Goal: Register for event/course

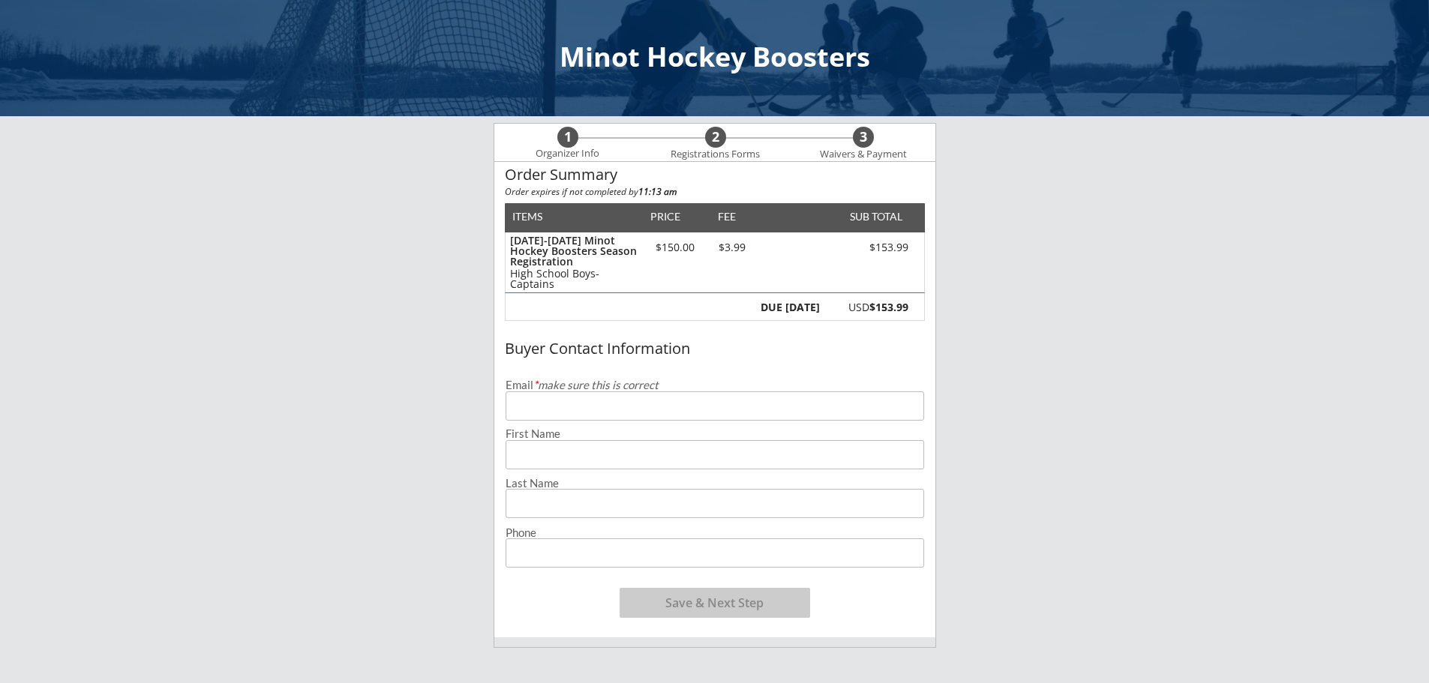
click at [553, 404] on input "email" at bounding box center [715, 406] width 419 height 29
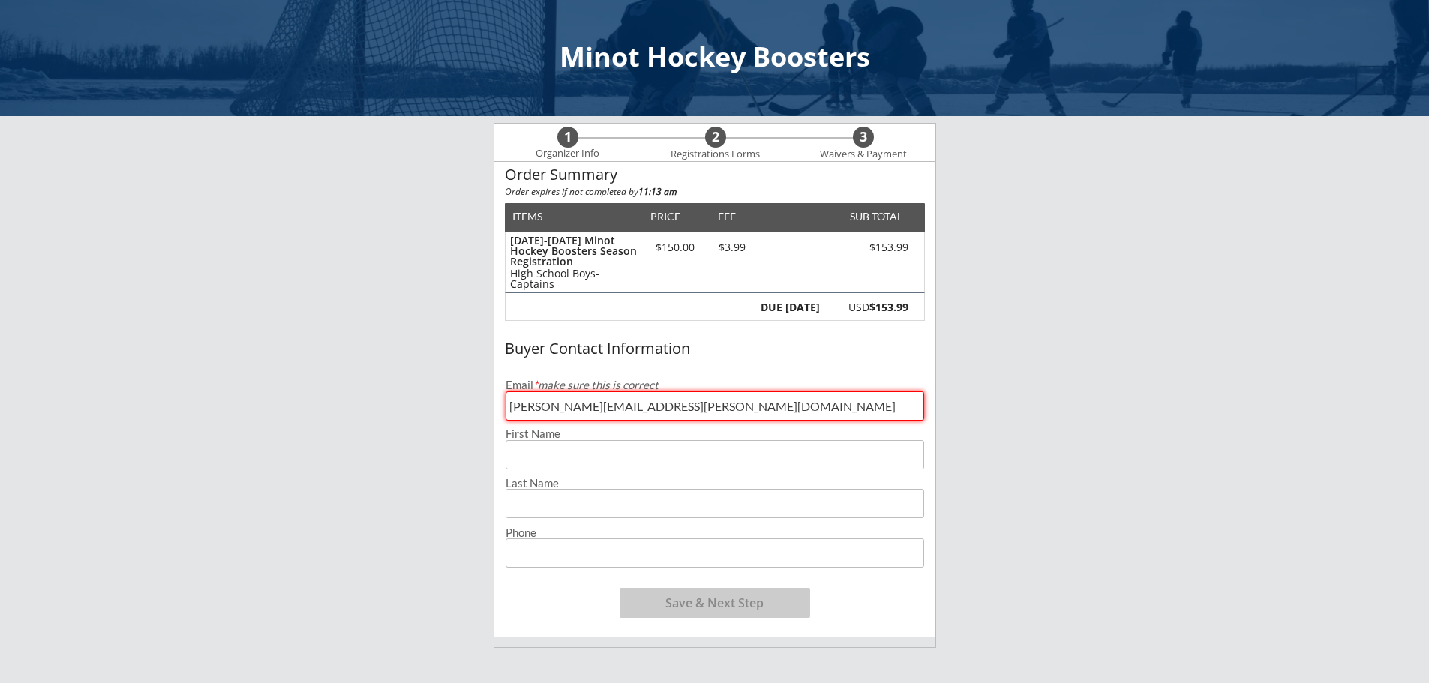
type input "[PERSON_NAME][EMAIL_ADDRESS][PERSON_NAME][DOMAIN_NAME]"
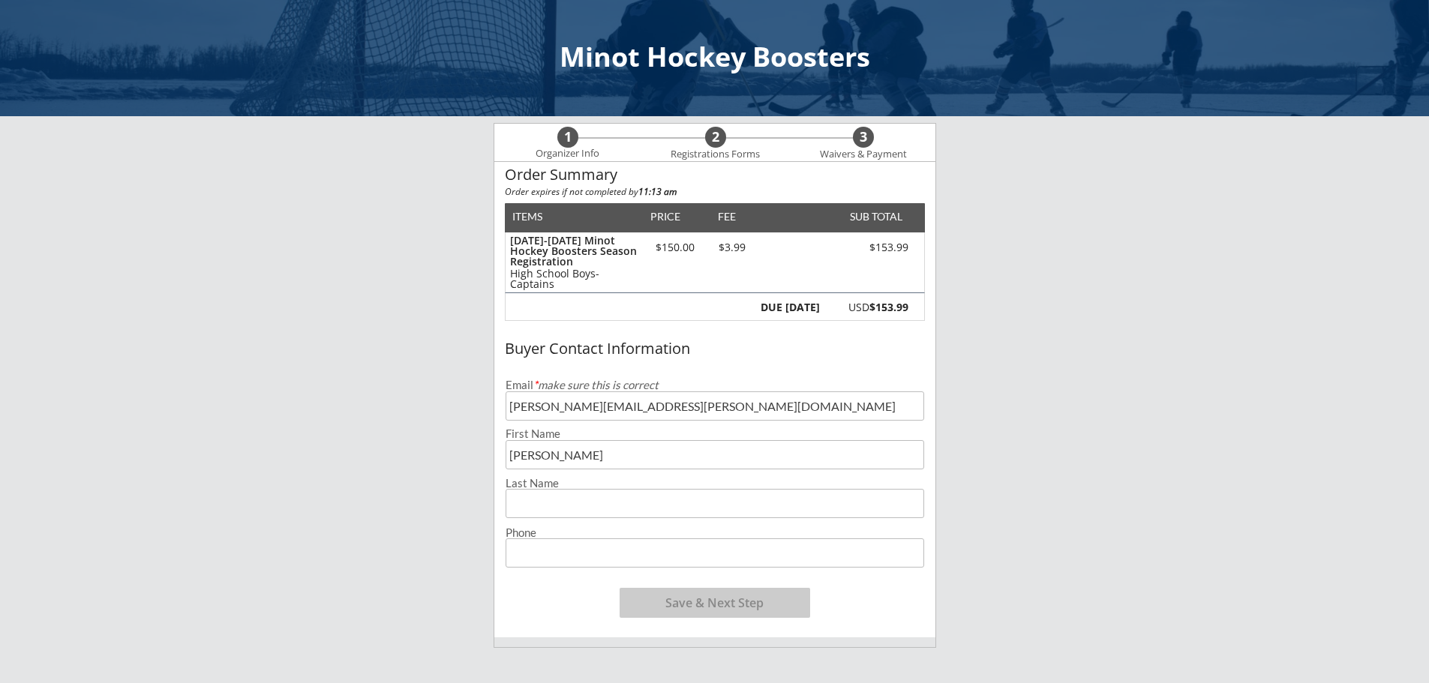
type input "[PERSON_NAME]"
type input "Haugenoe"
type input "[PHONE_NUMBER]"
click at [696, 604] on button "Save & Next Step" at bounding box center [715, 603] width 191 height 30
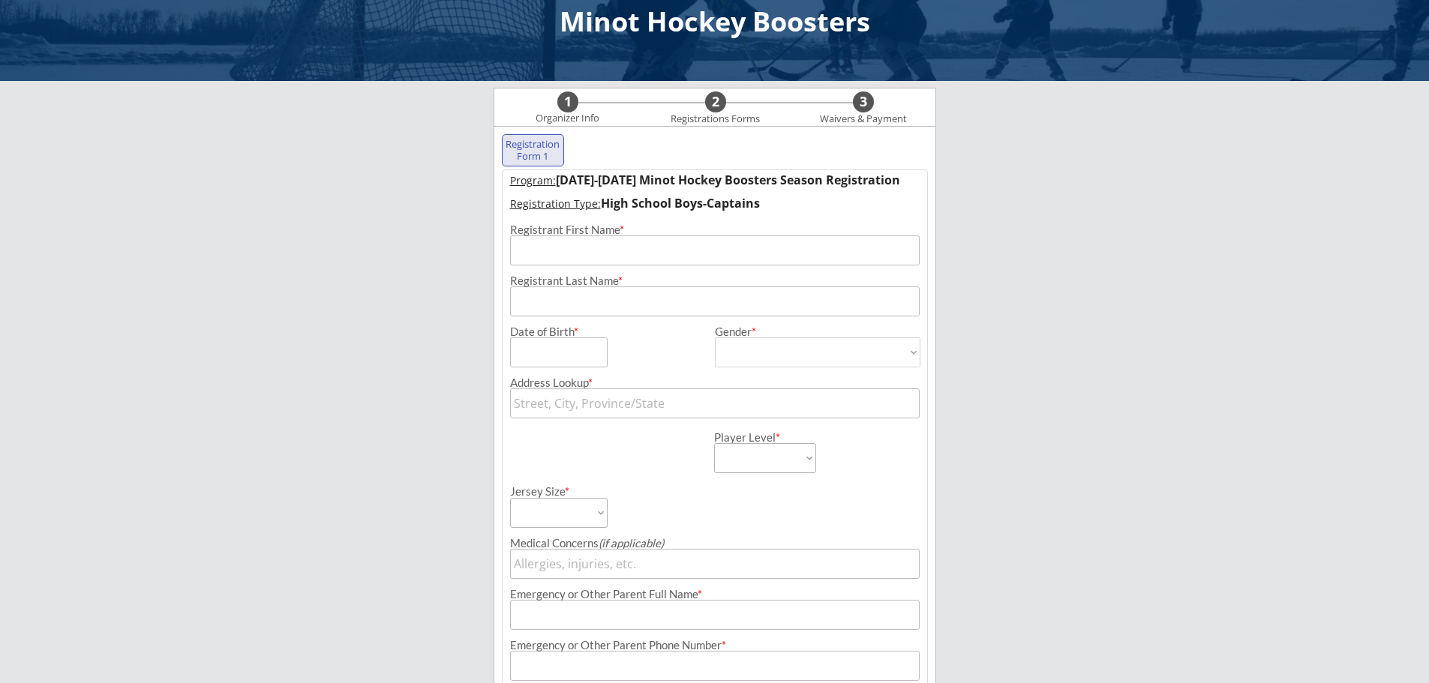
scroll to position [108, 0]
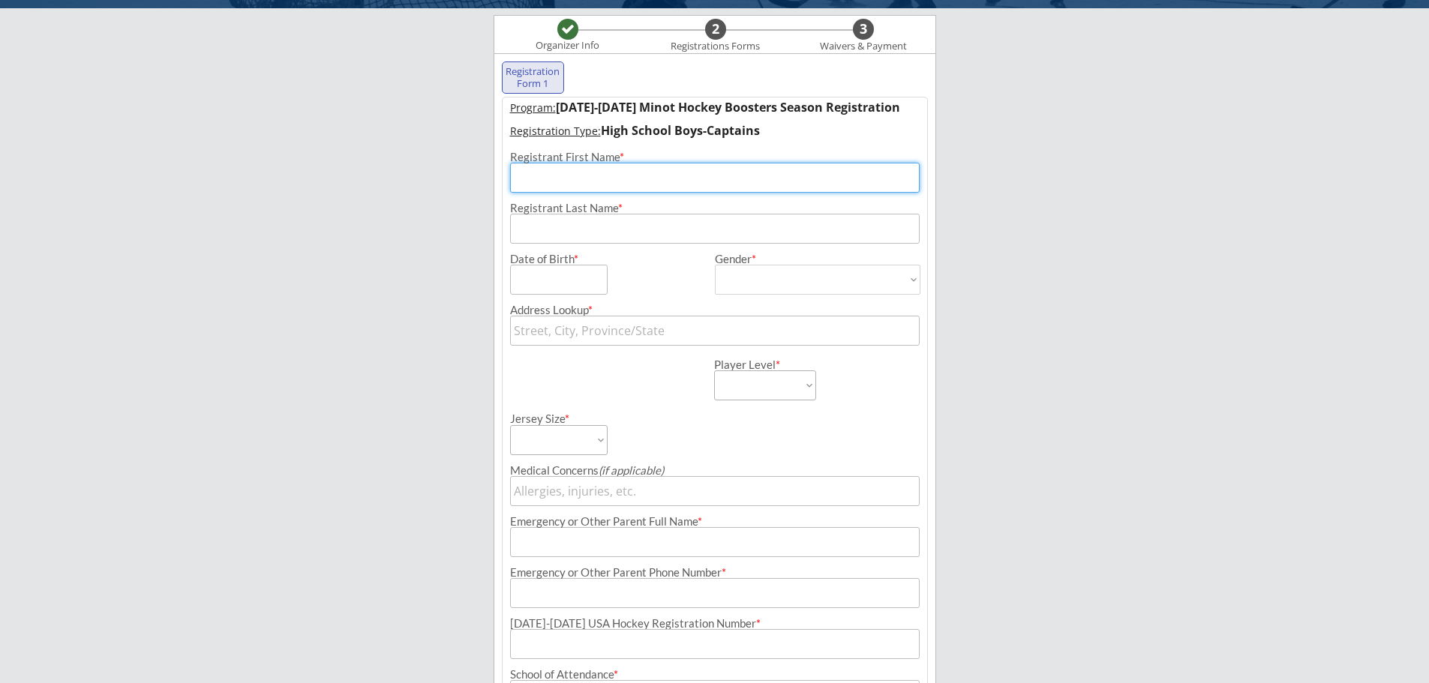
click at [665, 167] on input "input" at bounding box center [715, 178] width 410 height 30
type input "[PERSON_NAME]"
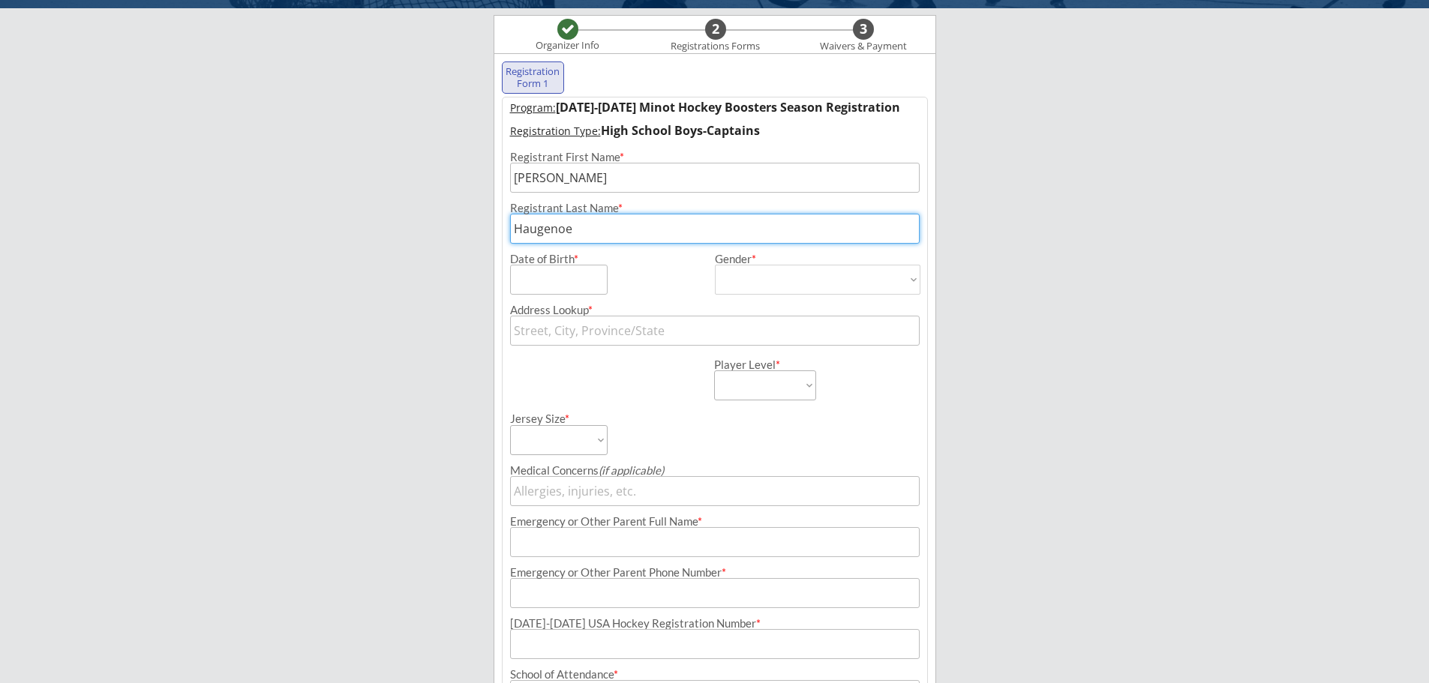
type input "Haugenoe"
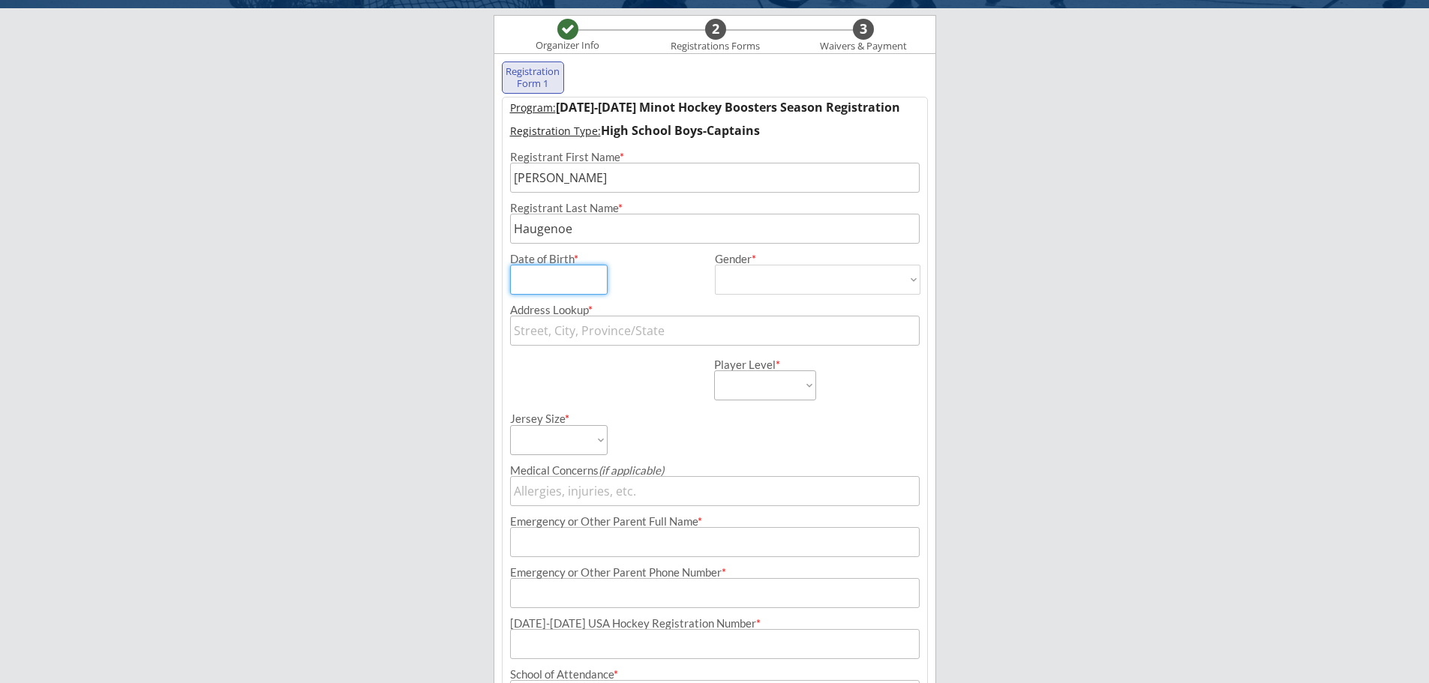
click at [600, 278] on input "input" at bounding box center [559, 280] width 98 height 30
type input "[DATE]"
click at [818, 283] on select "[DEMOGRAPHIC_DATA] [DEMOGRAPHIC_DATA]" at bounding box center [818, 280] width 206 height 30
select select ""[DEMOGRAPHIC_DATA]""
click at [715, 265] on select "[DEMOGRAPHIC_DATA] [DEMOGRAPHIC_DATA]" at bounding box center [818, 280] width 206 height 30
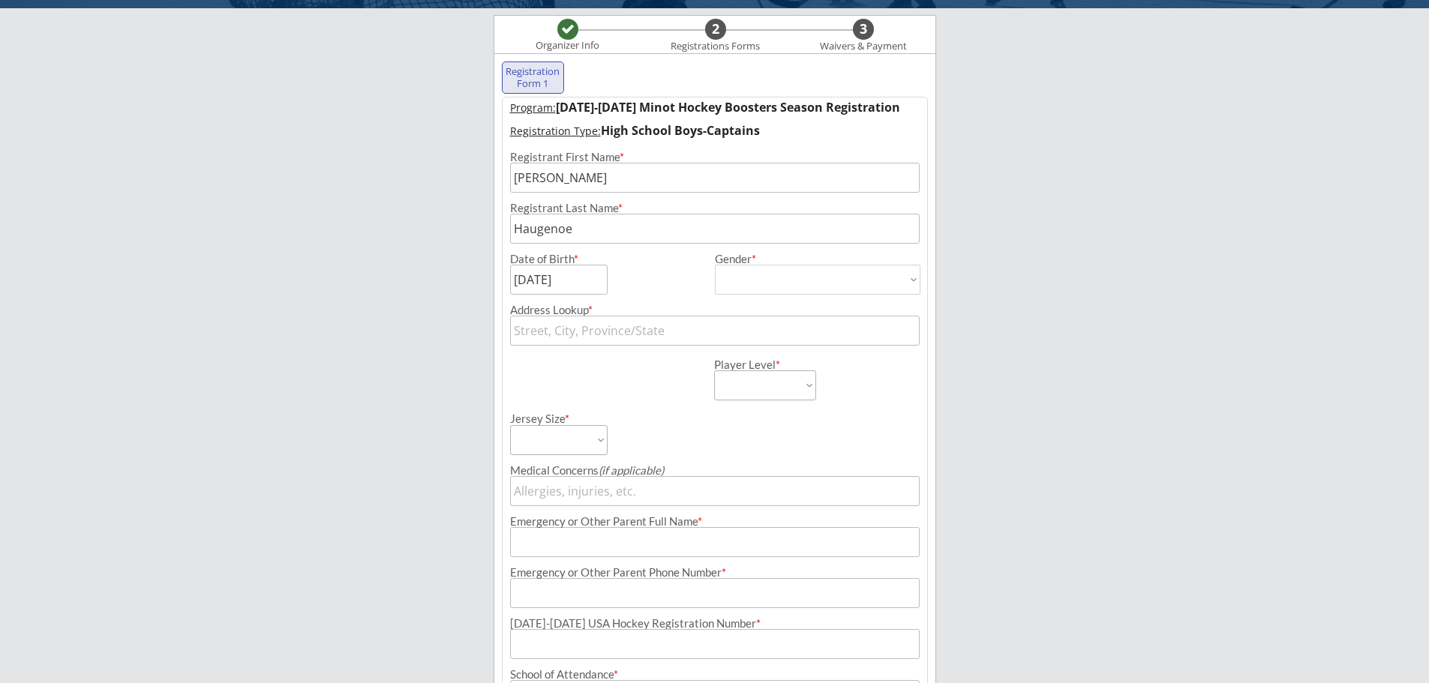
type input "[DEMOGRAPHIC_DATA]"
click at [639, 338] on input "text" at bounding box center [715, 331] width 410 height 30
type input "111"
type input "[STREET_ADDRESS][PERSON_NAME]"
type input "1111"
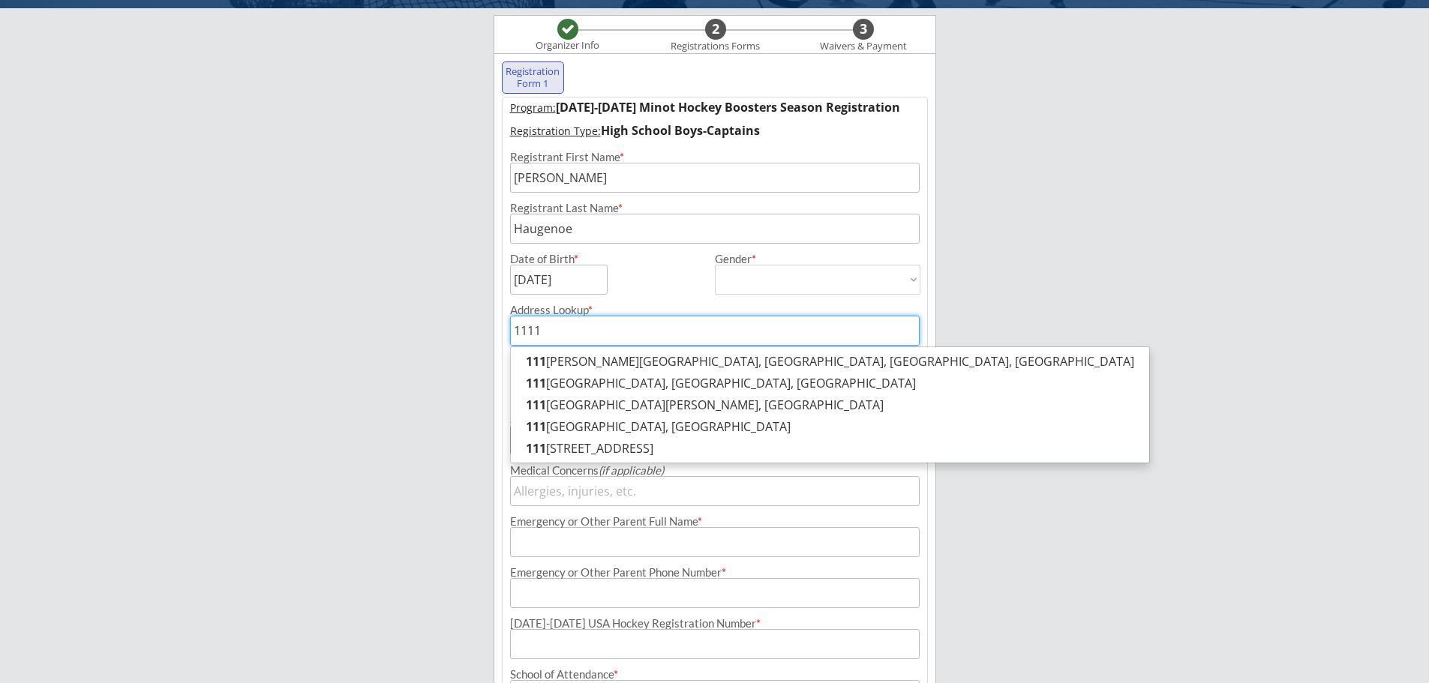
type input "[STREET_ADDRESS]"
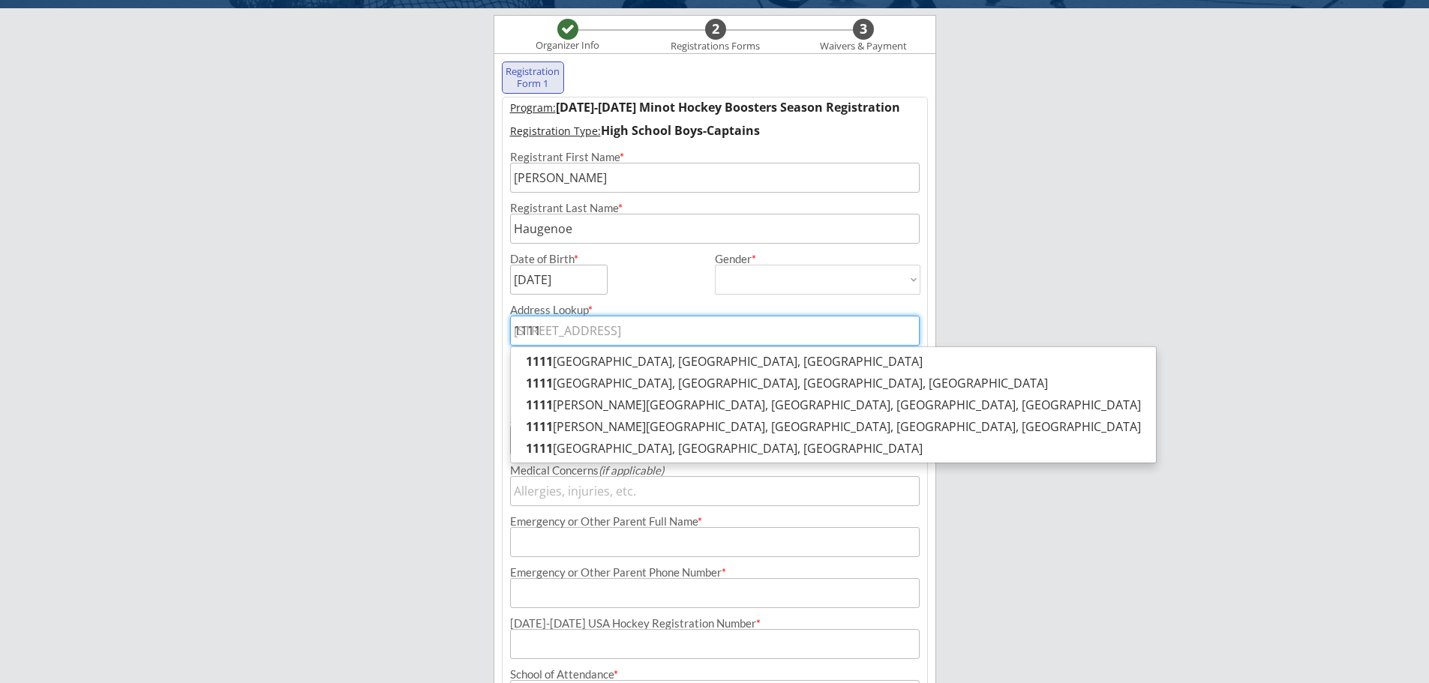
type input "1111"
type input "1111 2"
type input "[STREET_ADDRESS][US_STATE]"
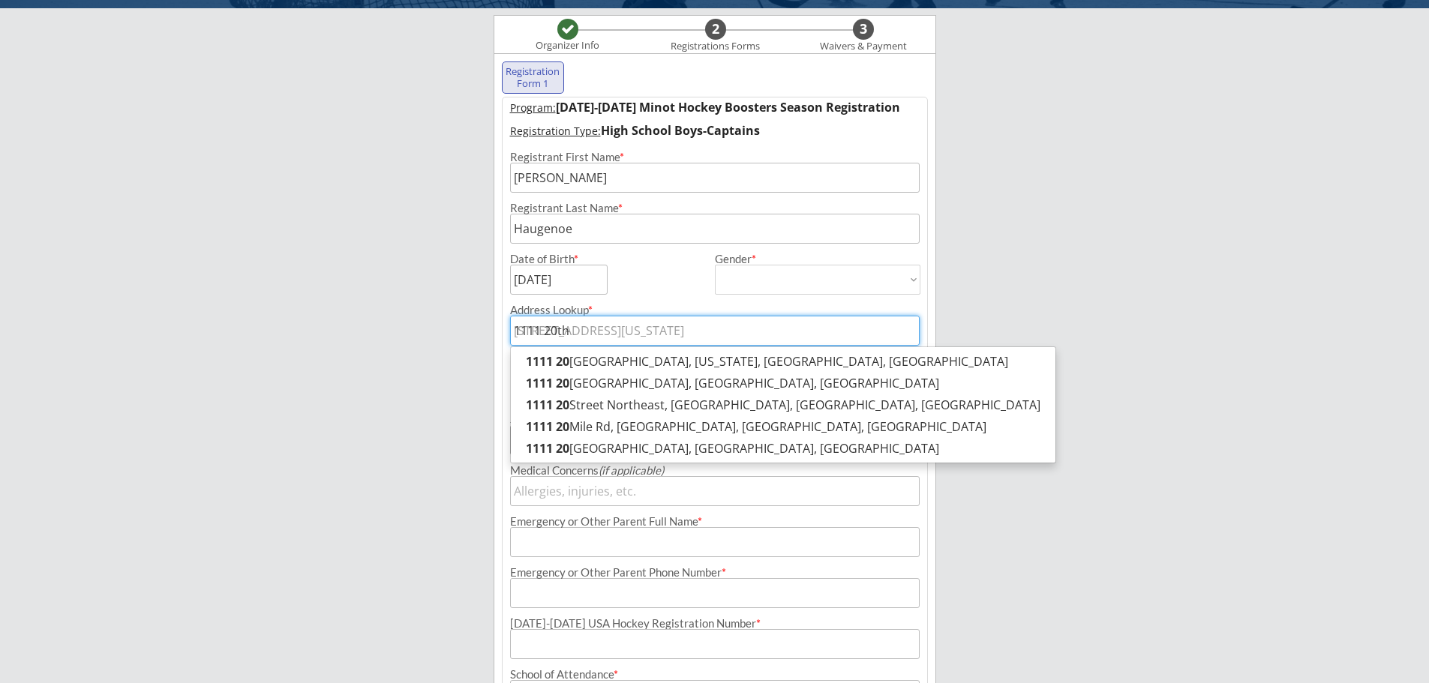
type input "1111 20th"
type input "1111 20th A"
type input "[STREET_ADDRESS]"
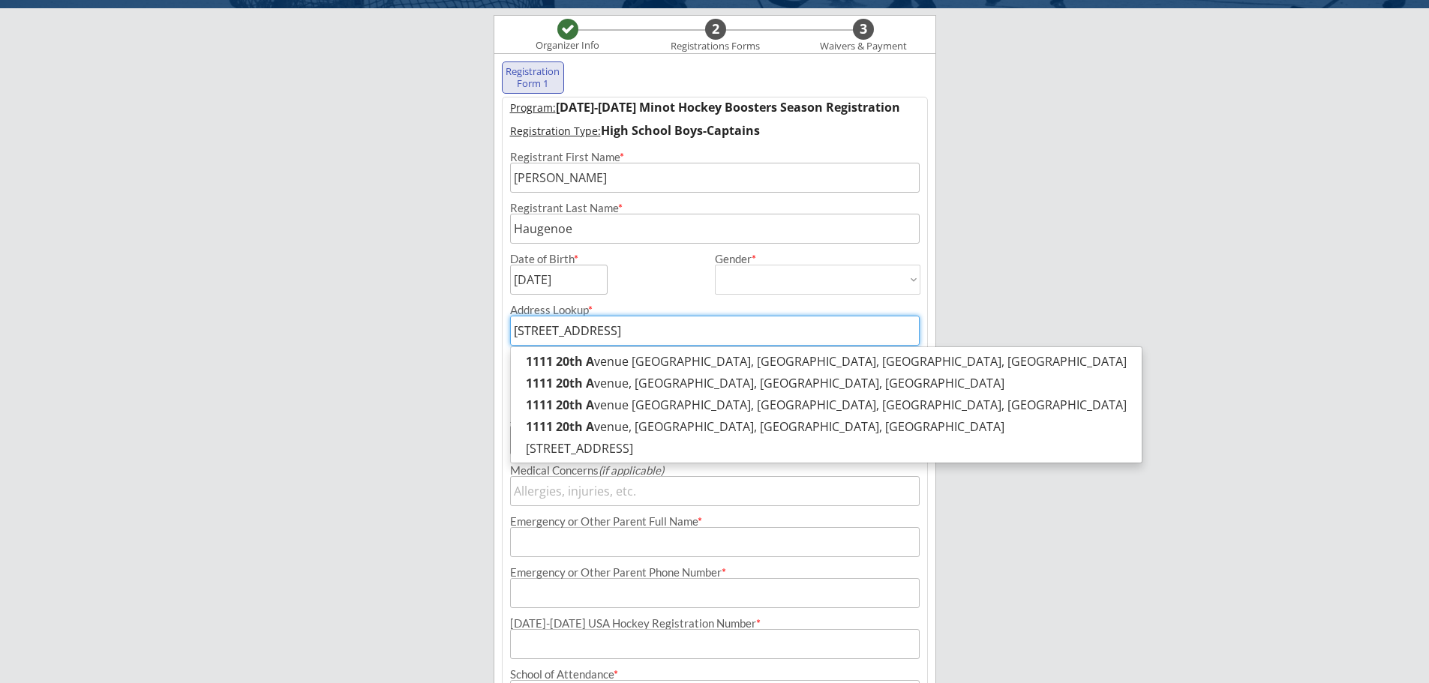
type input "[STREET_ADDRESS]"
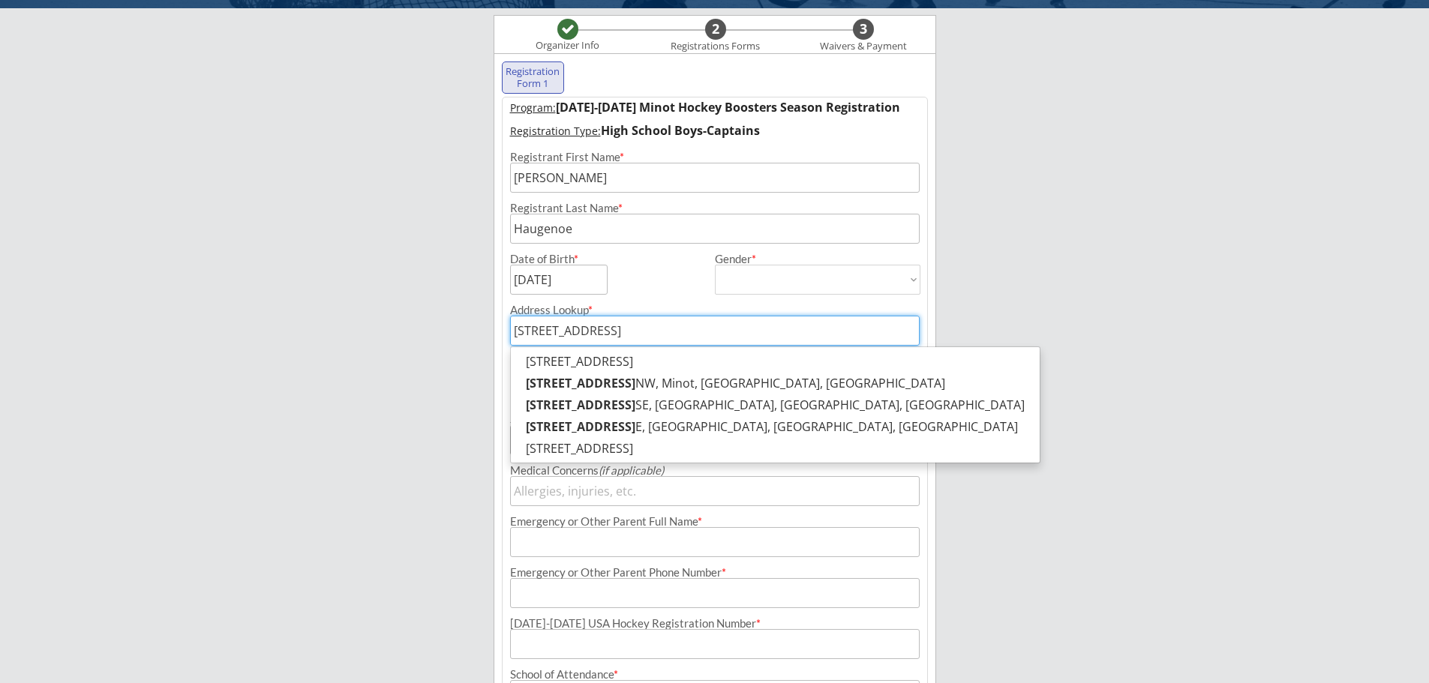
click at [612, 638] on input "input" at bounding box center [715, 644] width 410 height 30
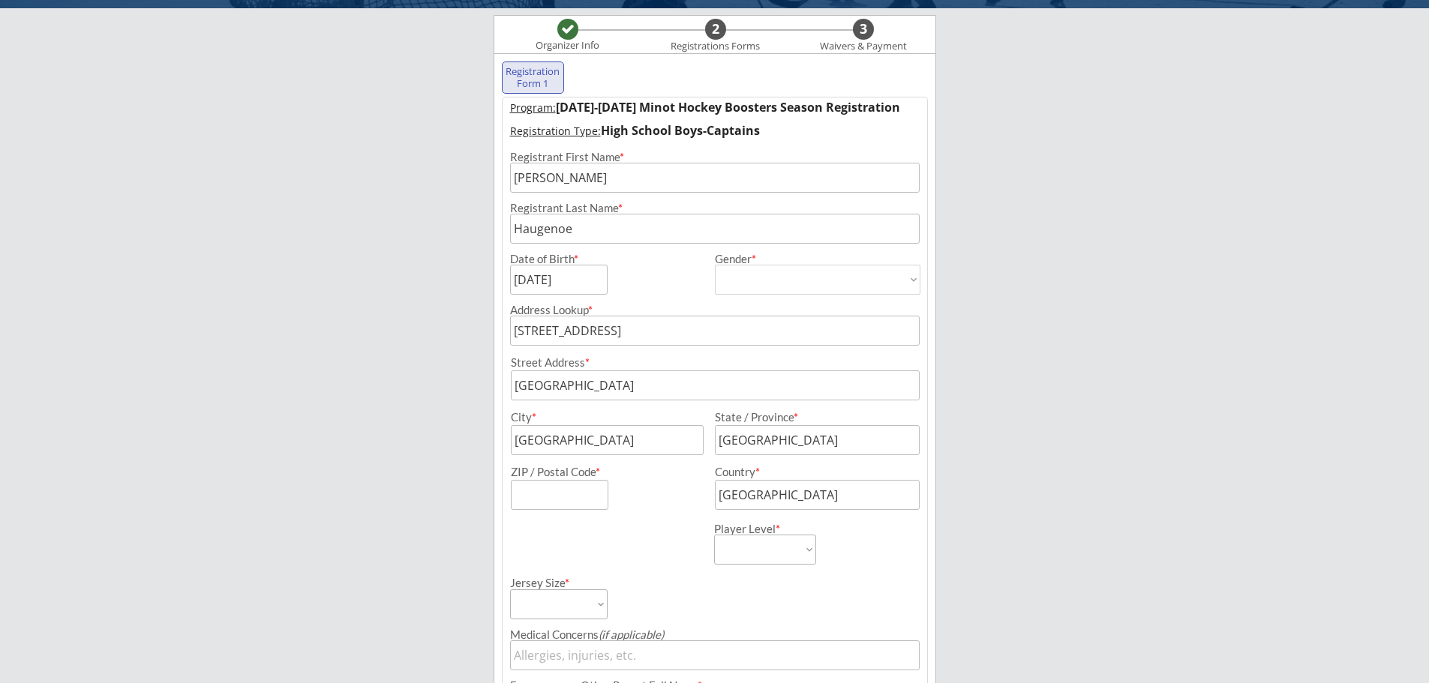
click at [646, 332] on input "[STREET_ADDRESS]" at bounding box center [715, 331] width 410 height 30
type input "[STREET_ADDRESS]"
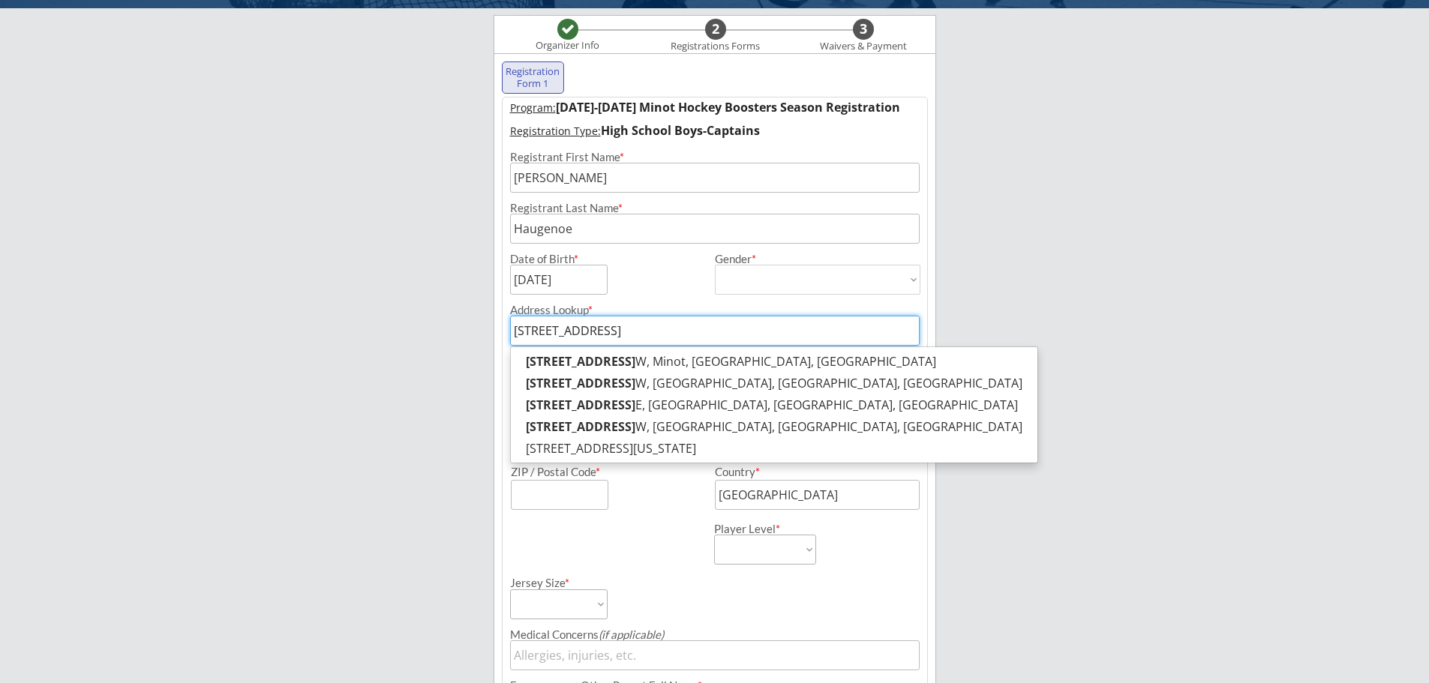
type input "[STREET_ADDRESS]"
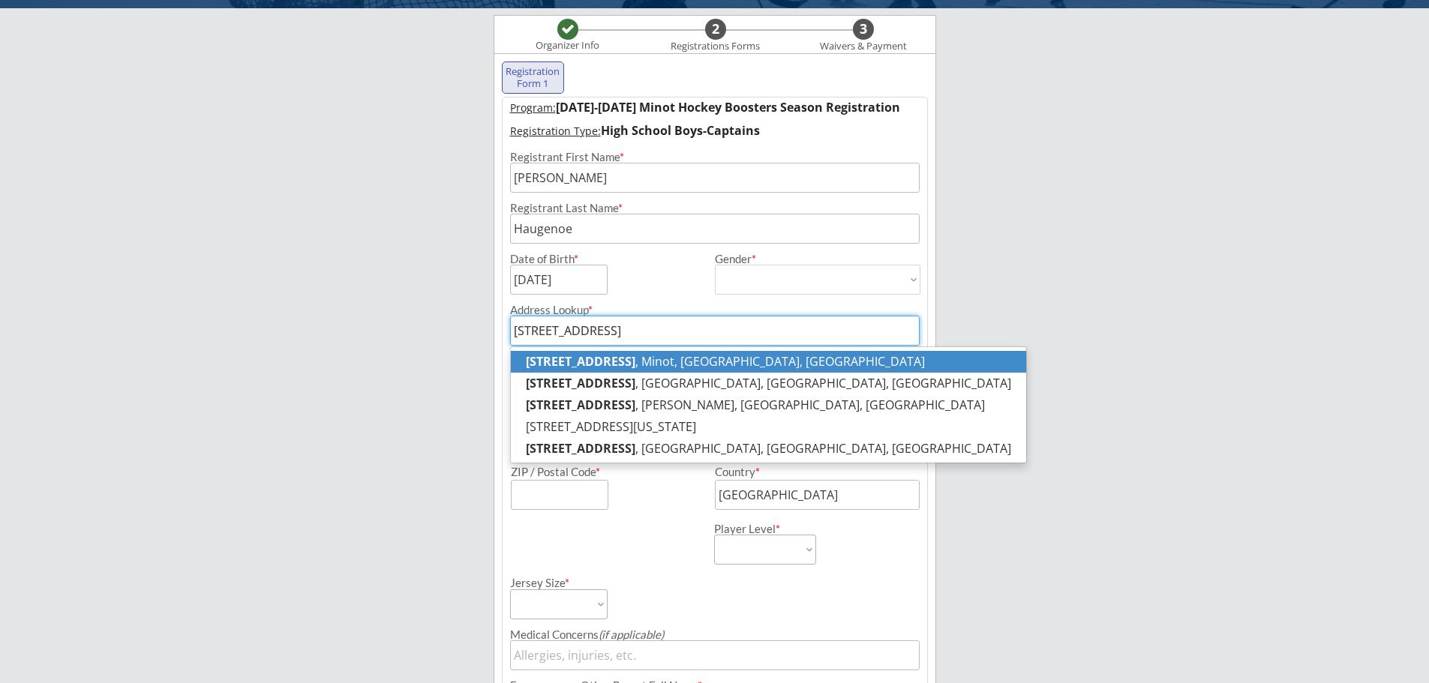
click at [639, 364] on p "[STREET_ADDRESS]" at bounding box center [768, 362] width 515 height 22
type input "[STREET_ADDRESS]"
type input "Minot"
type input "[US_STATE]"
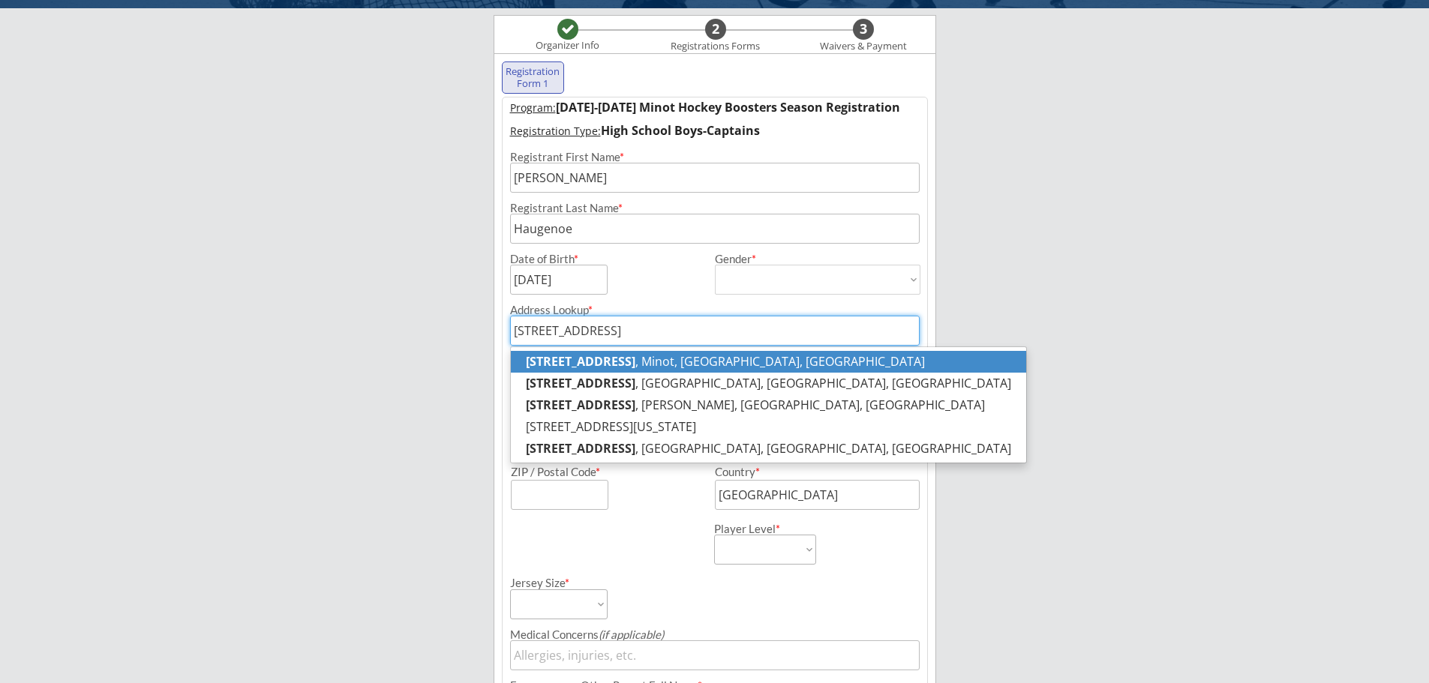
type input "58703"
type input "[GEOGRAPHIC_DATA]"
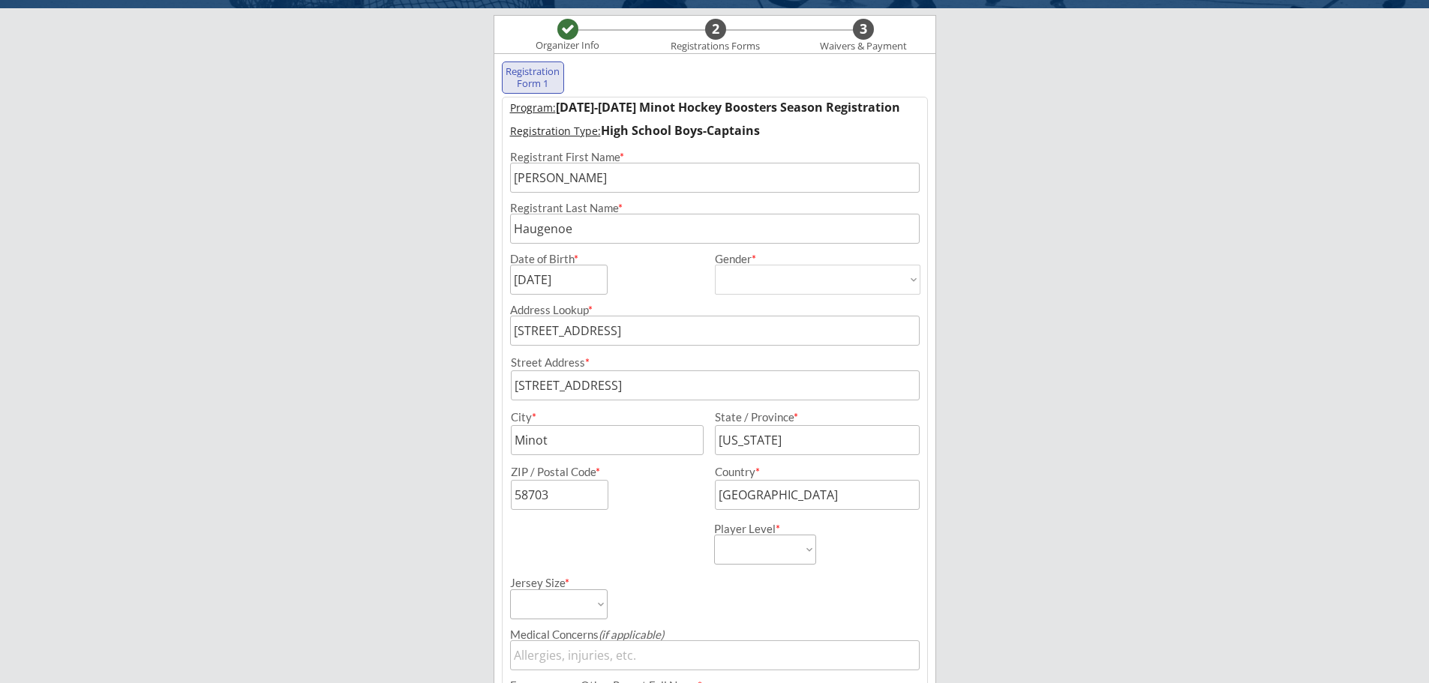
type input "[STREET_ADDRESS]"
click at [785, 546] on select "Learn to Play Boys Learn to Play Girls Maroon Mites Gold/White Mites Squirts Pe…" at bounding box center [765, 550] width 102 height 30
select select ""HS Captains Boys""
click at [714, 535] on select "Learn to Play Boys Learn to Play Girls Maroon Mites Gold/White Mites Squirts Pe…" at bounding box center [765, 550] width 102 height 30
click at [848, 545] on div "Player Level * Learn to Play Boys Learn to Play Girls Maroon Mites Gold/White M…" at bounding box center [815, 537] width 203 height 55
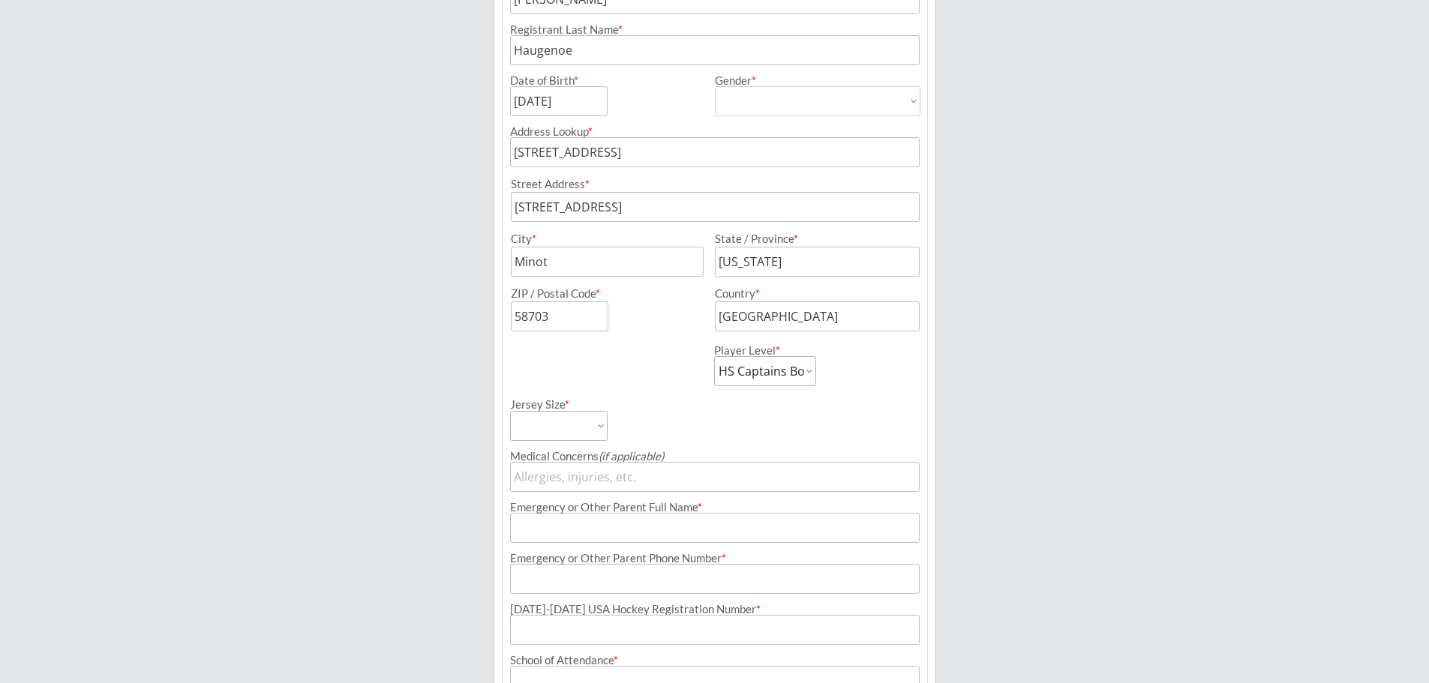
scroll to position [333, 0]
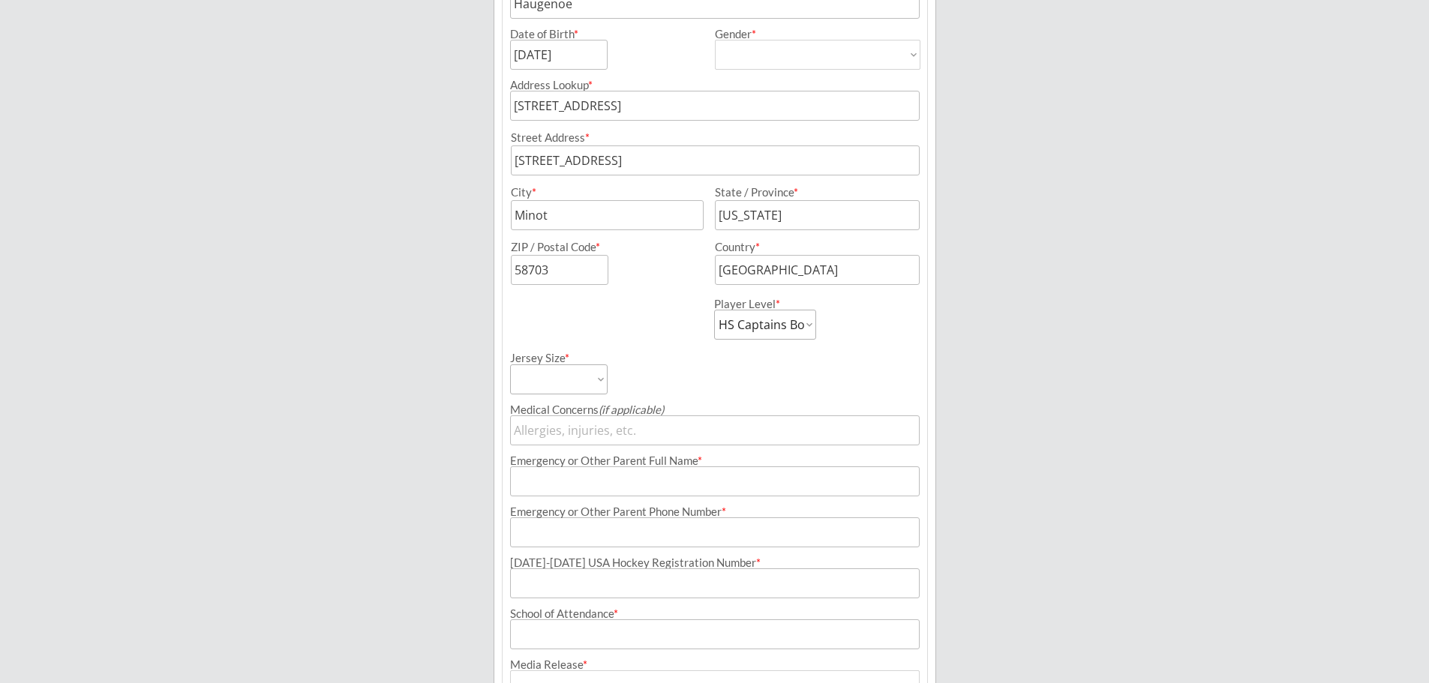
click at [574, 368] on select "Adult Small Adult Medium Adult Large Adult XL Goalie Cut" at bounding box center [559, 380] width 98 height 30
select select ""Adult XL""
click at [510, 365] on select "Adult Small Adult Medium Adult Large Adult XL Goalie Cut" at bounding box center [559, 380] width 98 height 30
click at [549, 434] on input "input" at bounding box center [715, 431] width 410 height 30
type input "n/a"
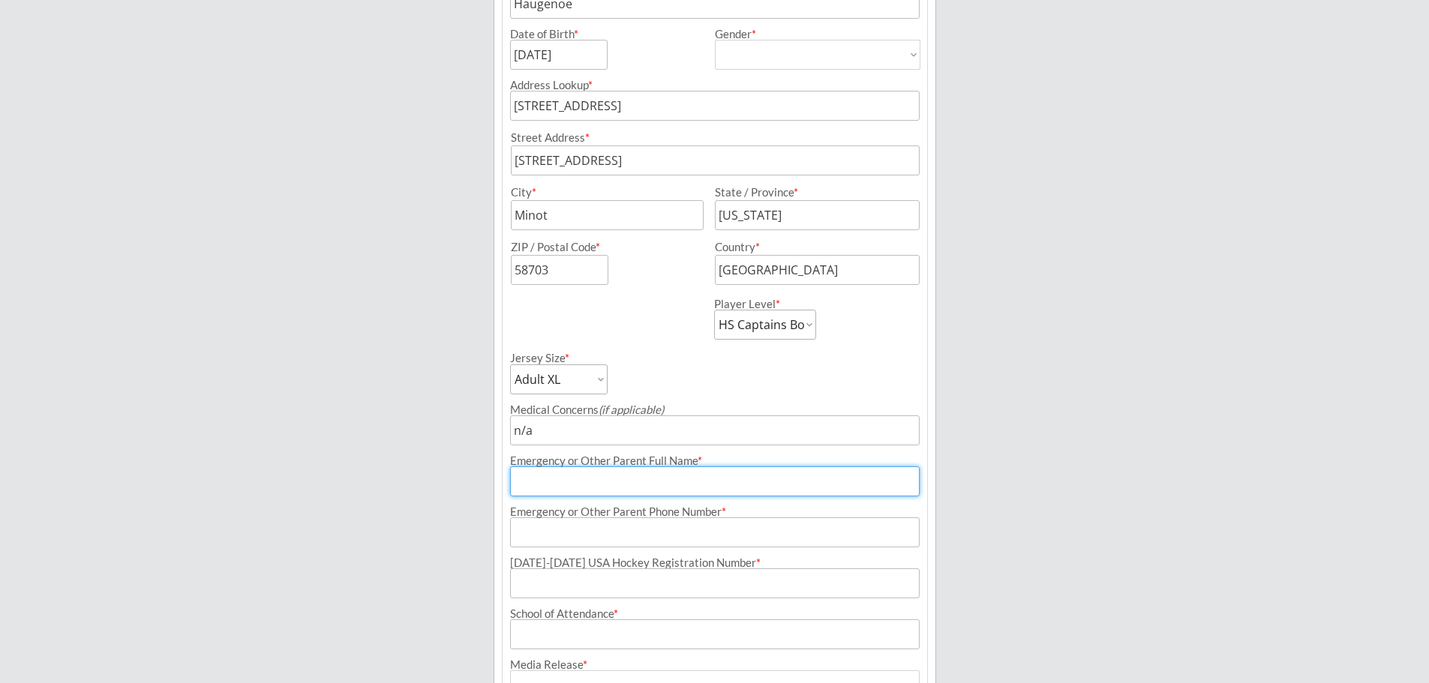
click at [555, 486] on input "input" at bounding box center [715, 482] width 410 height 30
type input "[PERSON_NAME]"
drag, startPoint x: 604, startPoint y: 479, endPoint x: 510, endPoint y: 487, distance: 94.1
click at [510, 487] on input "input" at bounding box center [715, 482] width 410 height 30
type input "[PERSON_NAME]"
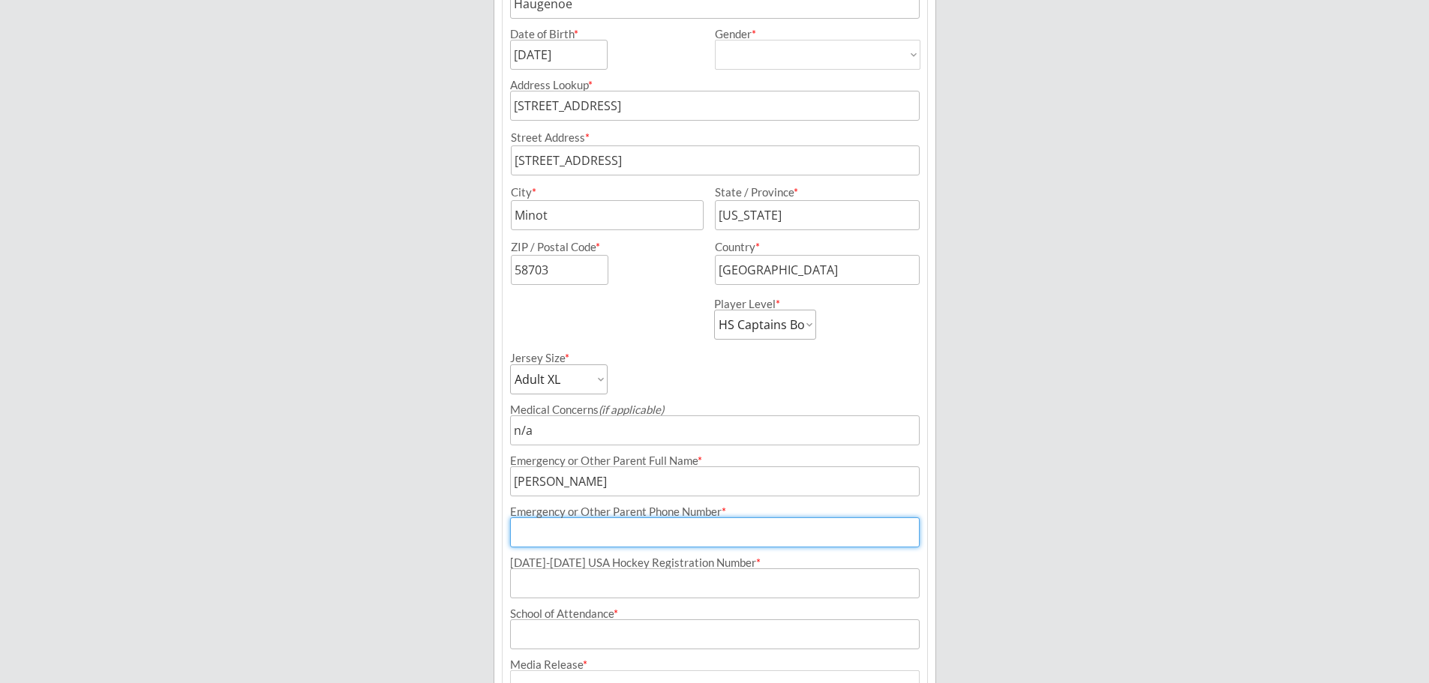
click at [533, 539] on input "input" at bounding box center [715, 533] width 410 height 30
type input "[PHONE_NUMBER]"
click at [549, 638] on input "input" at bounding box center [715, 635] width 410 height 30
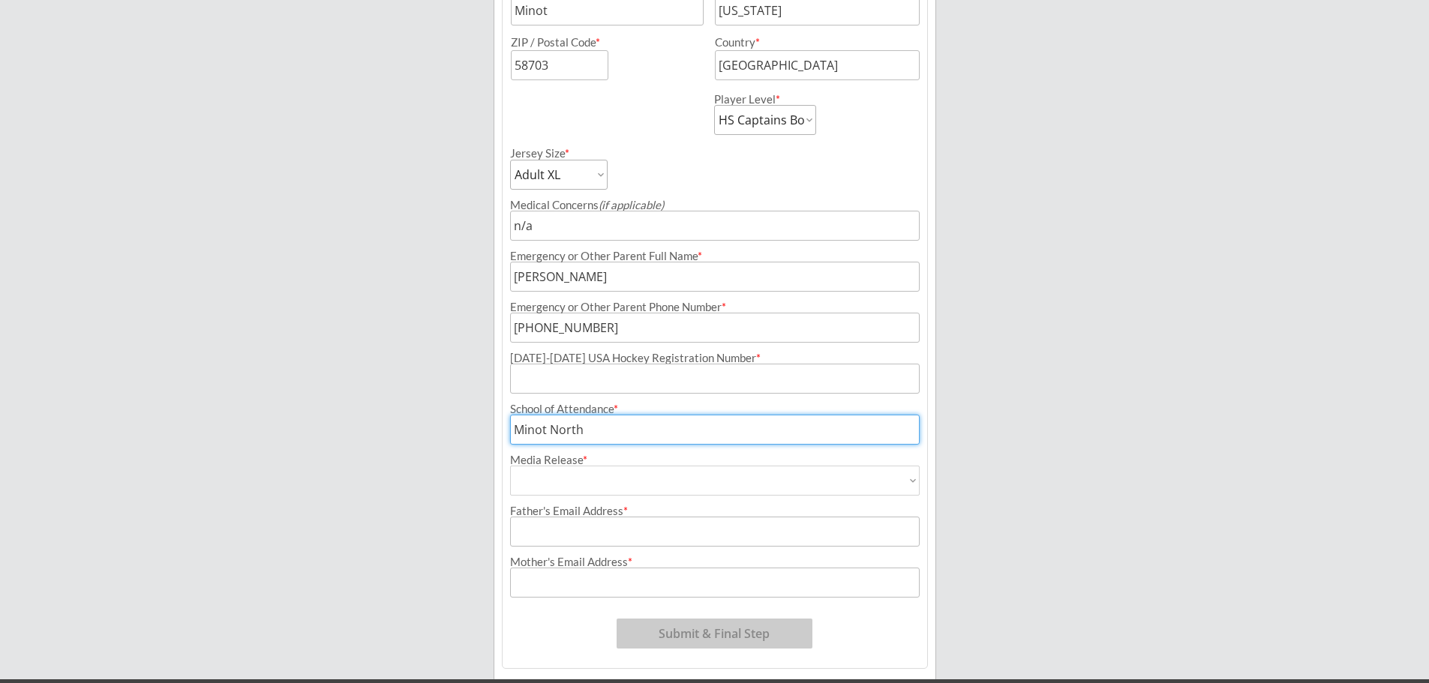
scroll to position [558, 0]
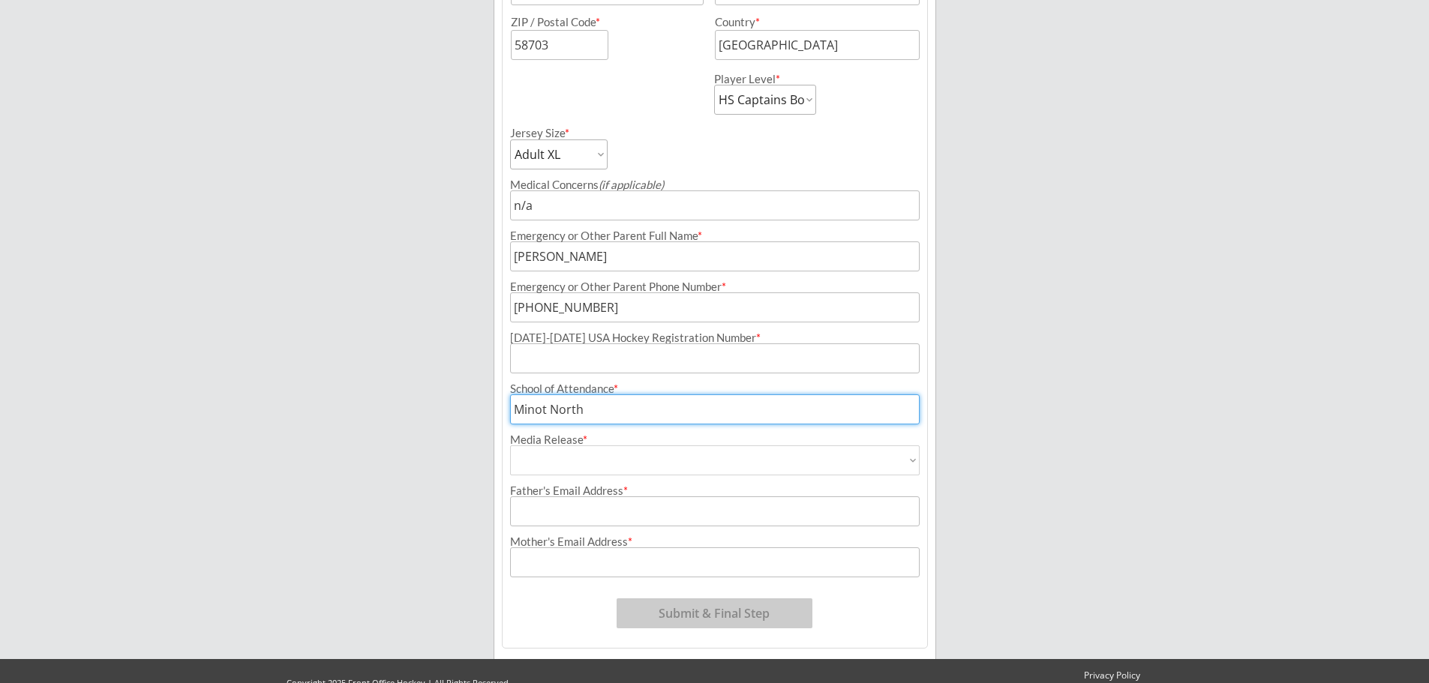
type input "Minot North"
click at [571, 467] on select "Yes No" at bounding box center [715, 461] width 410 height 30
select select ""Yes""
click at [510, 446] on select "Yes No" at bounding box center [715, 461] width 410 height 30
type input "Yes"
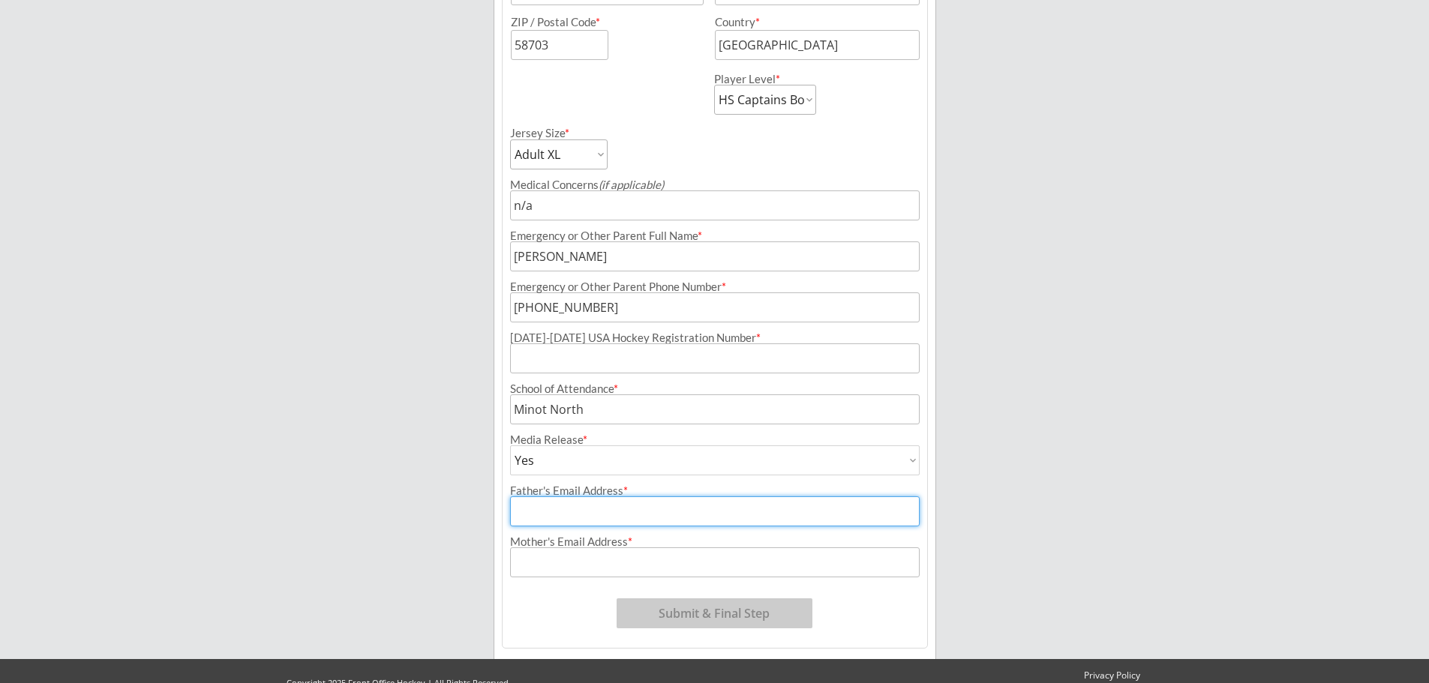
click at [565, 520] on input "input" at bounding box center [715, 512] width 410 height 30
type input "[EMAIL_ADDRESS][DOMAIN_NAME]"
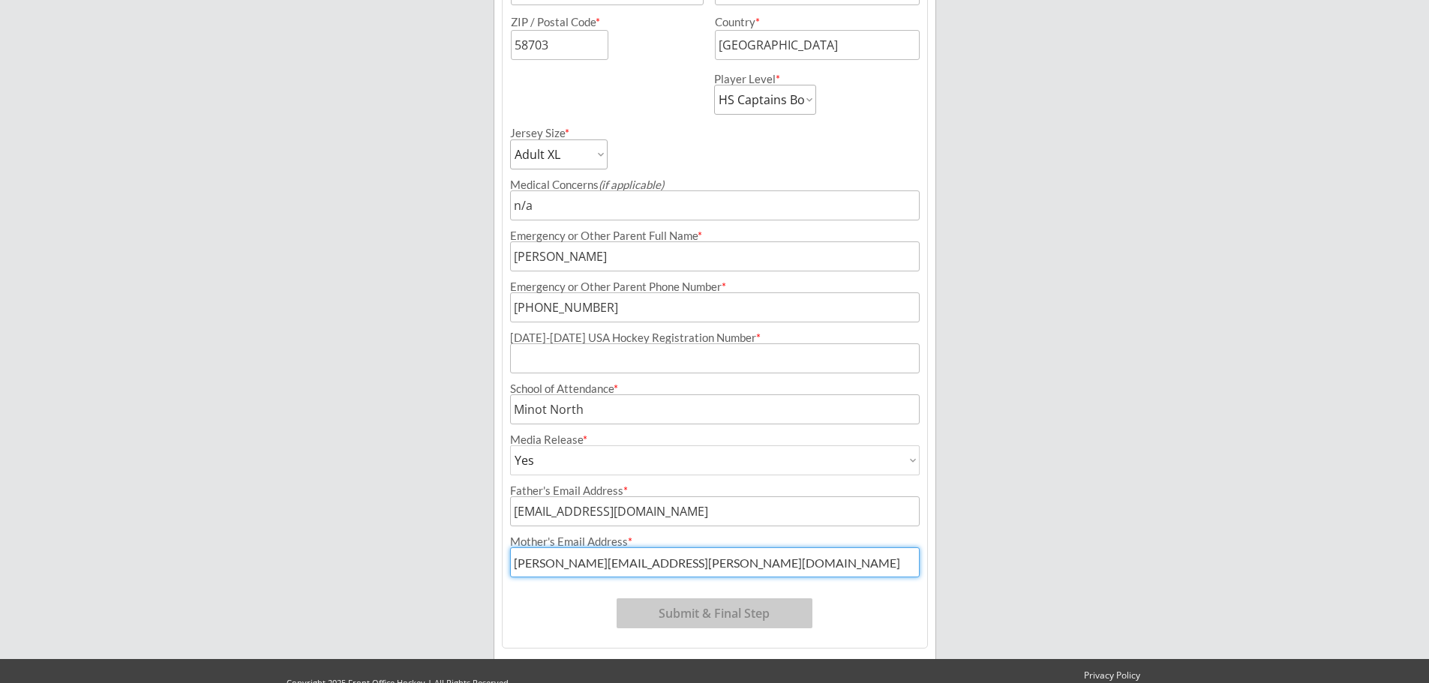
type input "[PERSON_NAME][EMAIL_ADDRESS][PERSON_NAME][DOMAIN_NAME]"
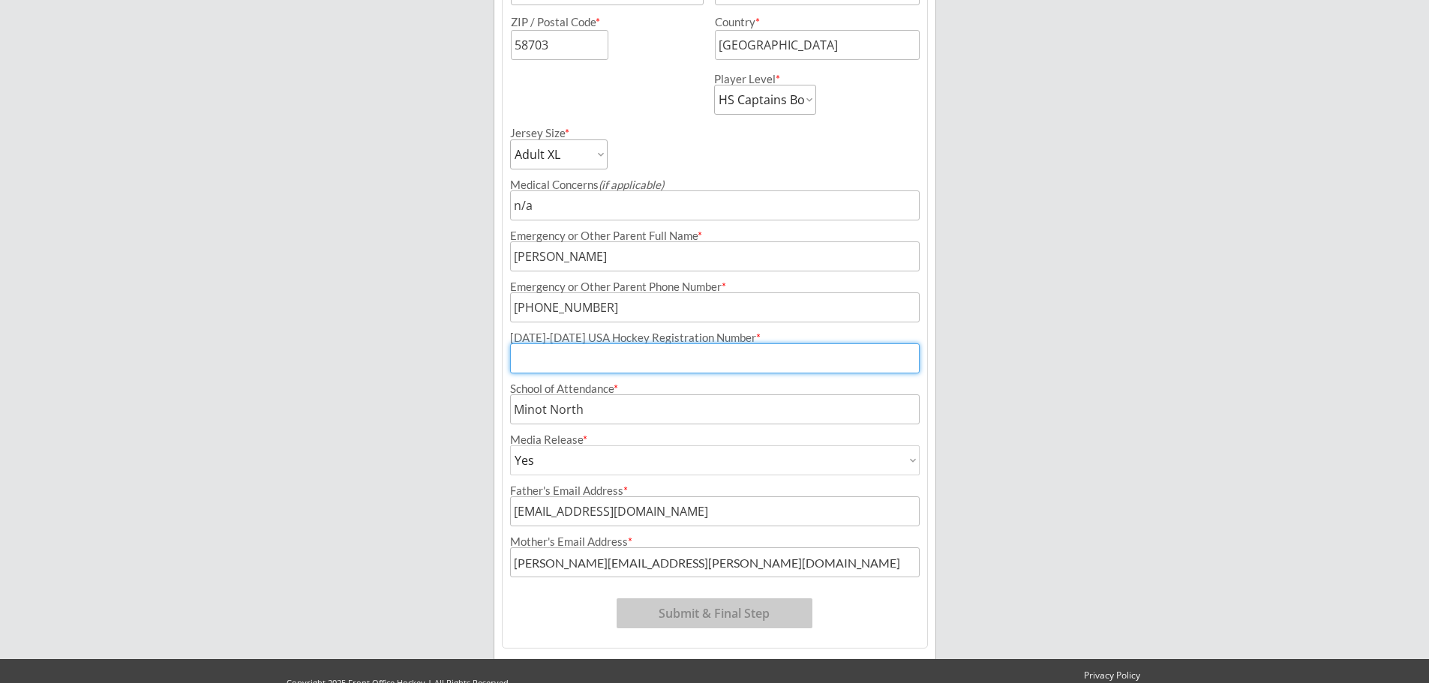
click at [590, 368] on input "input" at bounding box center [715, 359] width 410 height 30
click at [873, 606] on div "Program: [DATE]-[DATE] Minot Hockey Boosters Season Registration Registration T…" at bounding box center [715, 148] width 426 height 1002
click at [551, 356] on input "input" at bounding box center [715, 359] width 410 height 30
click at [548, 365] on input "input" at bounding box center [715, 359] width 410 height 30
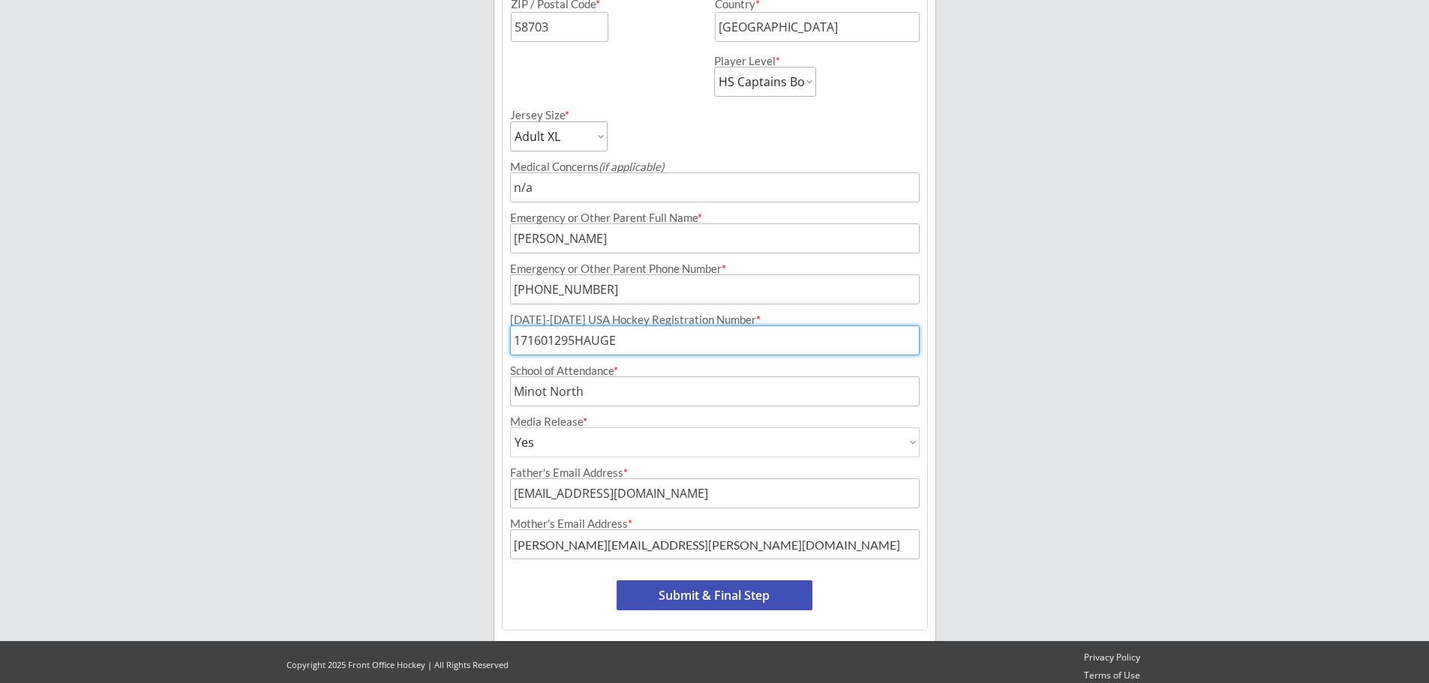
scroll to position [585, 0]
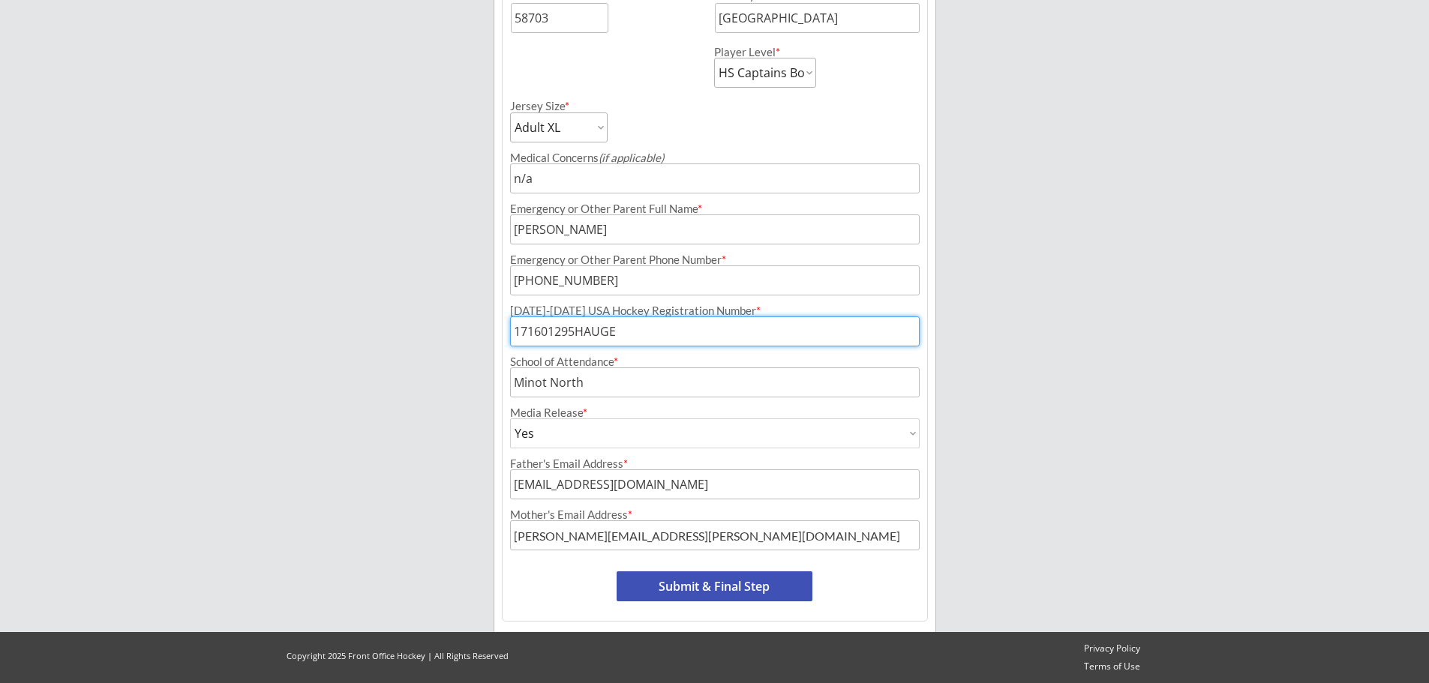
type input "171601295HAUGE"
click at [616, 388] on input "input" at bounding box center [715, 383] width 410 height 30
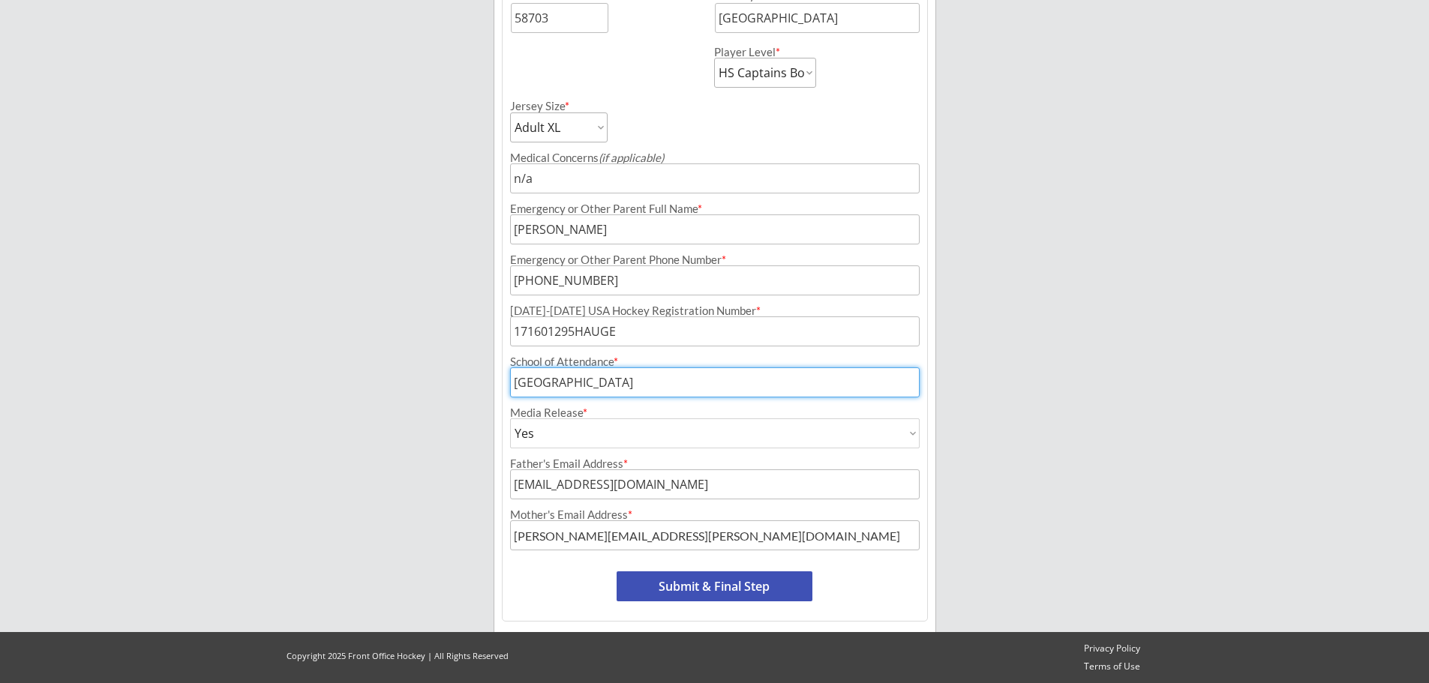
type input "[GEOGRAPHIC_DATA]"
click at [671, 586] on button "Submit & Final Step" at bounding box center [715, 587] width 196 height 30
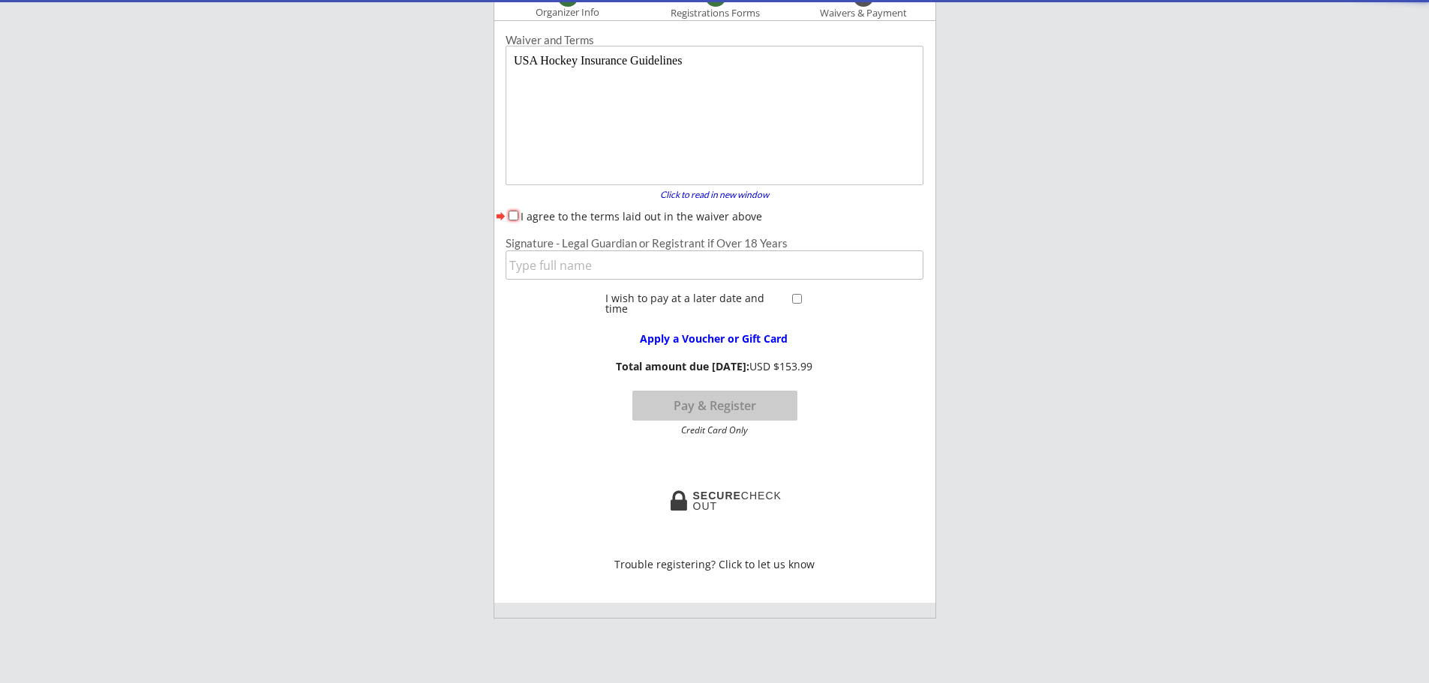
scroll to position [0, 0]
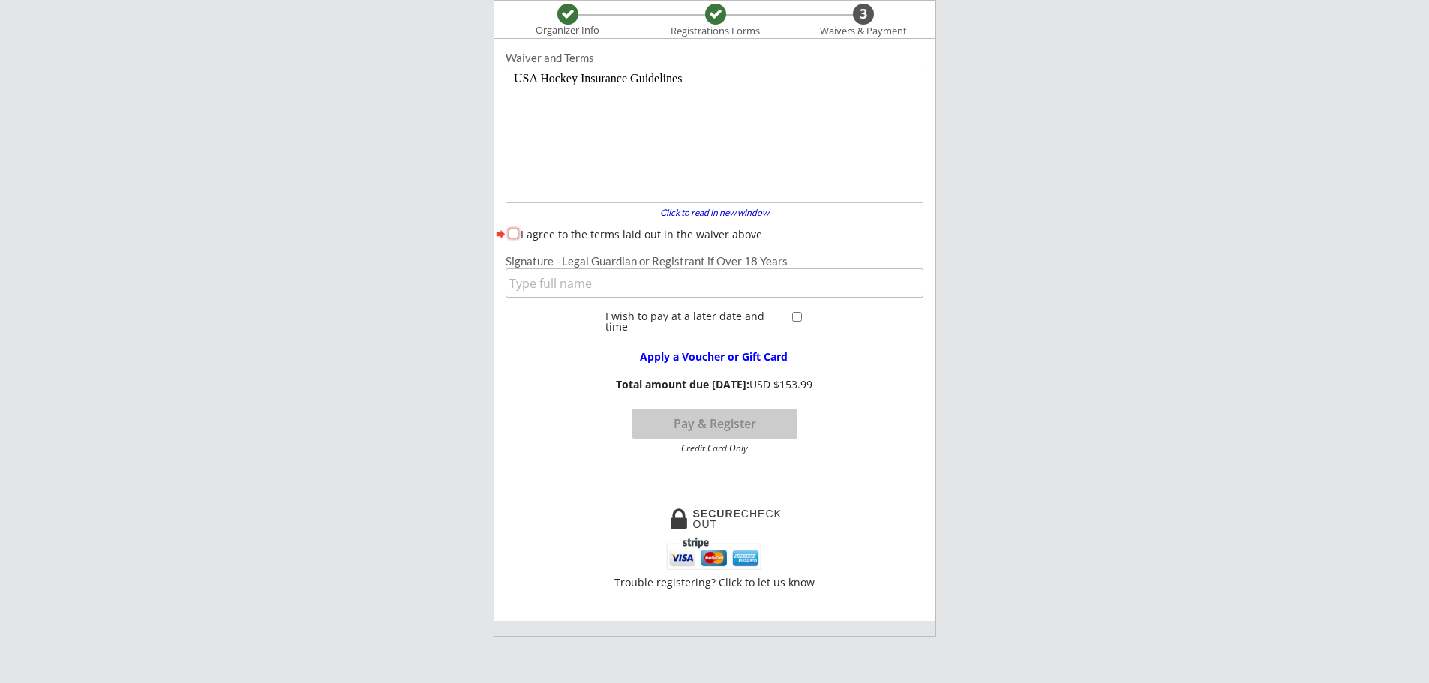
click at [514, 233] on input "I agree to the terms laid out in the waiver above" at bounding box center [514, 234] width 10 height 10
checkbox input "true"
click at [632, 288] on input "input" at bounding box center [715, 283] width 418 height 29
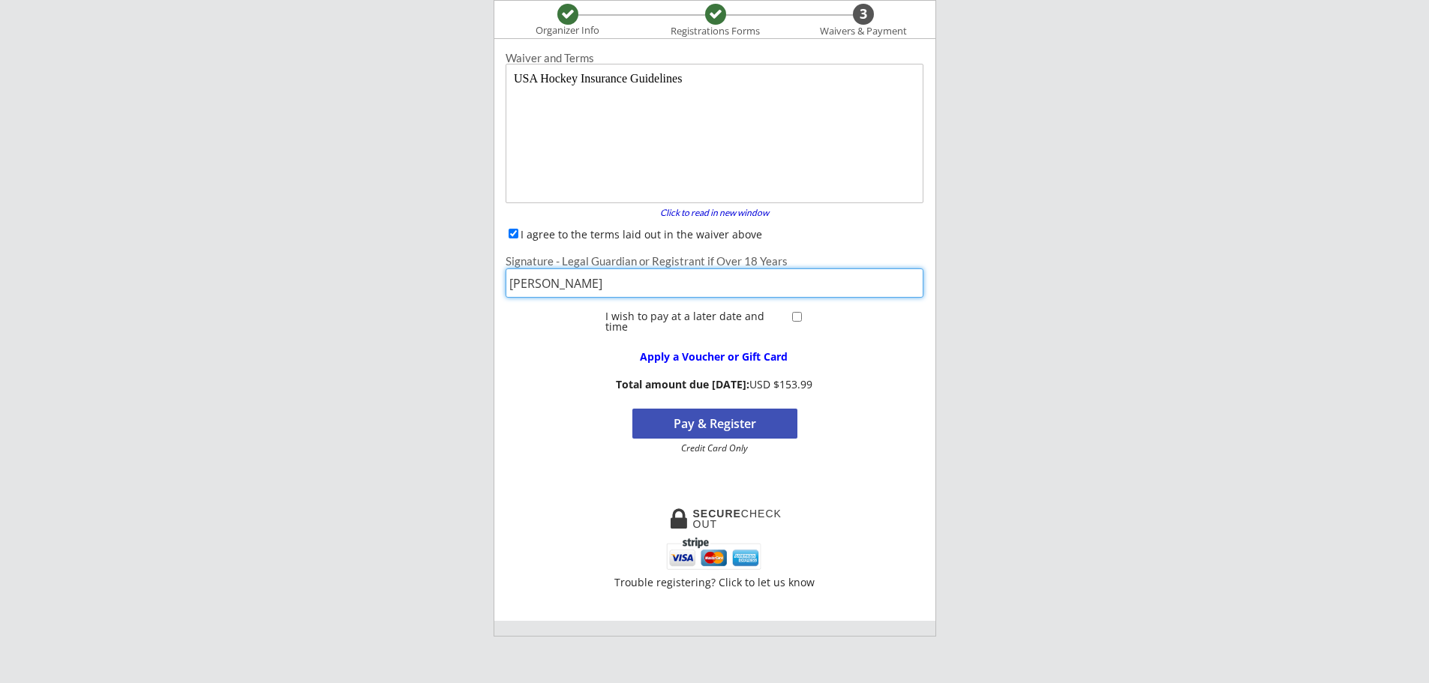
type input "[PERSON_NAME]"
click at [737, 419] on button "Pay & Register" at bounding box center [714, 424] width 165 height 30
